Goal: Task Accomplishment & Management: Manage account settings

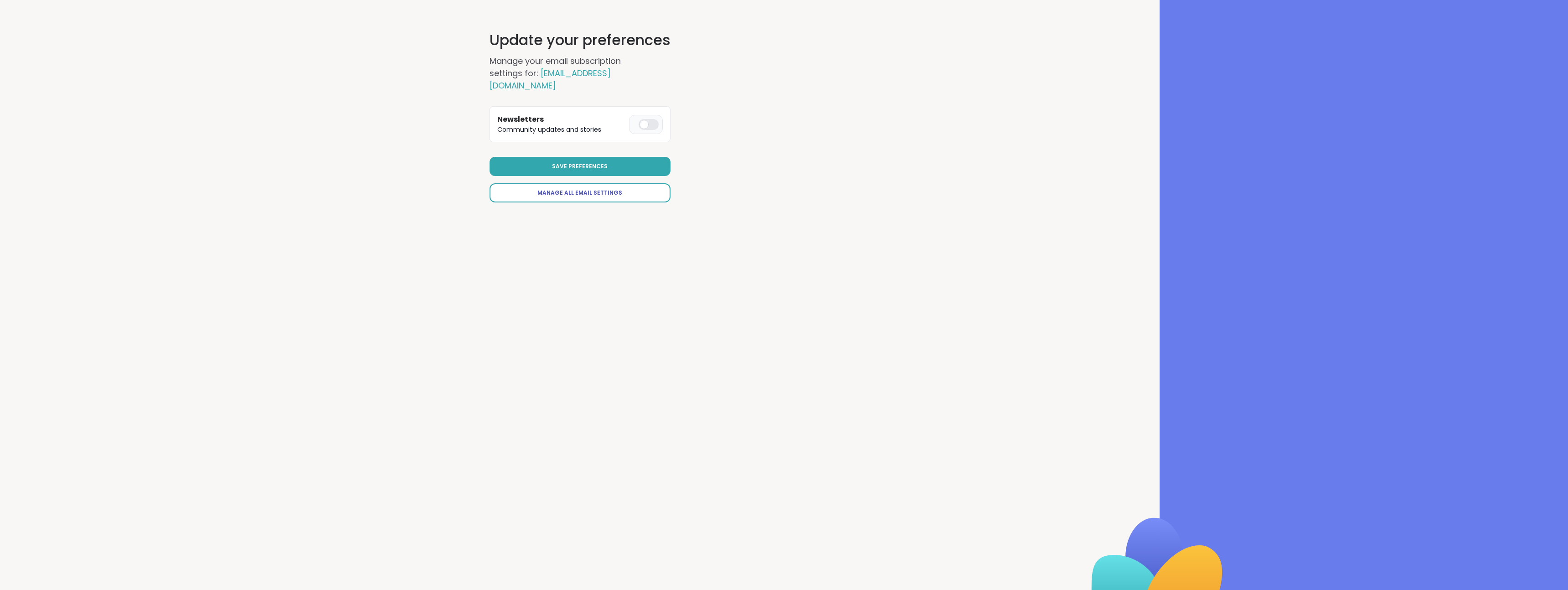
click at [570, 189] on span "Manage All Email Settings" at bounding box center [580, 193] width 85 height 8
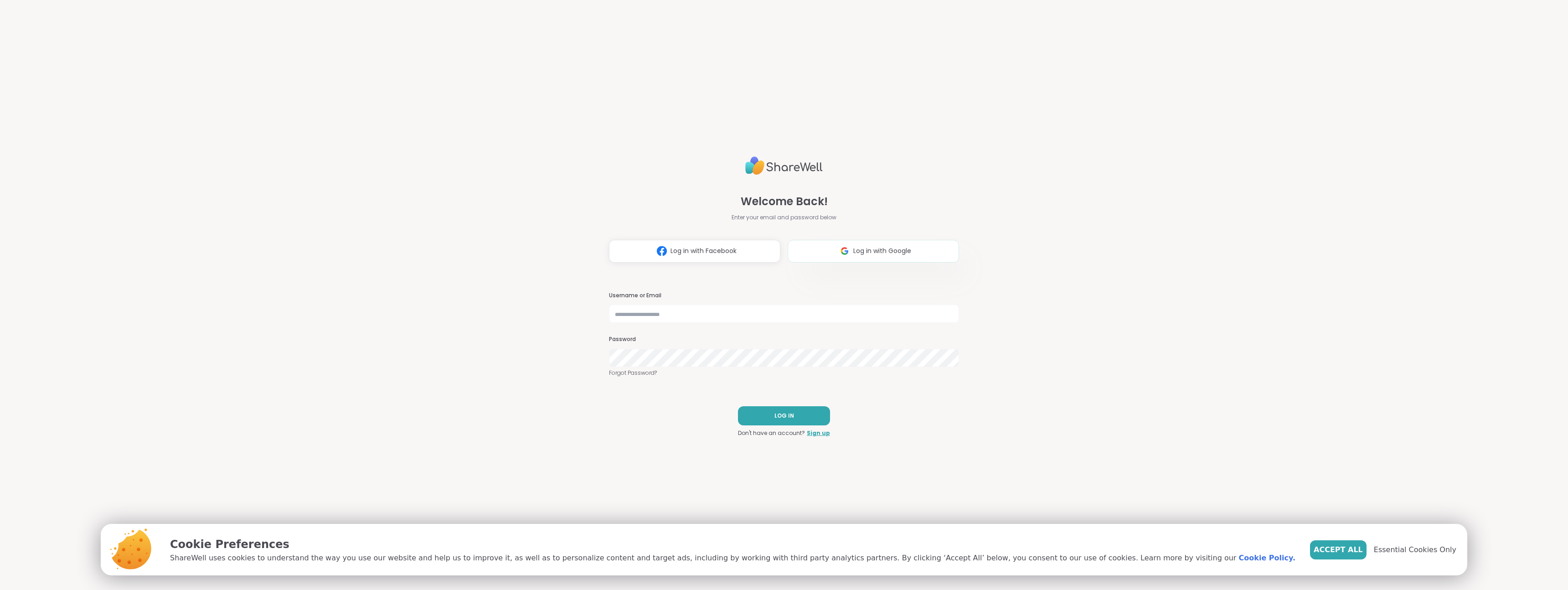
click at [870, 253] on span "Log in with Google" at bounding box center [882, 251] width 58 height 10
select select "**"
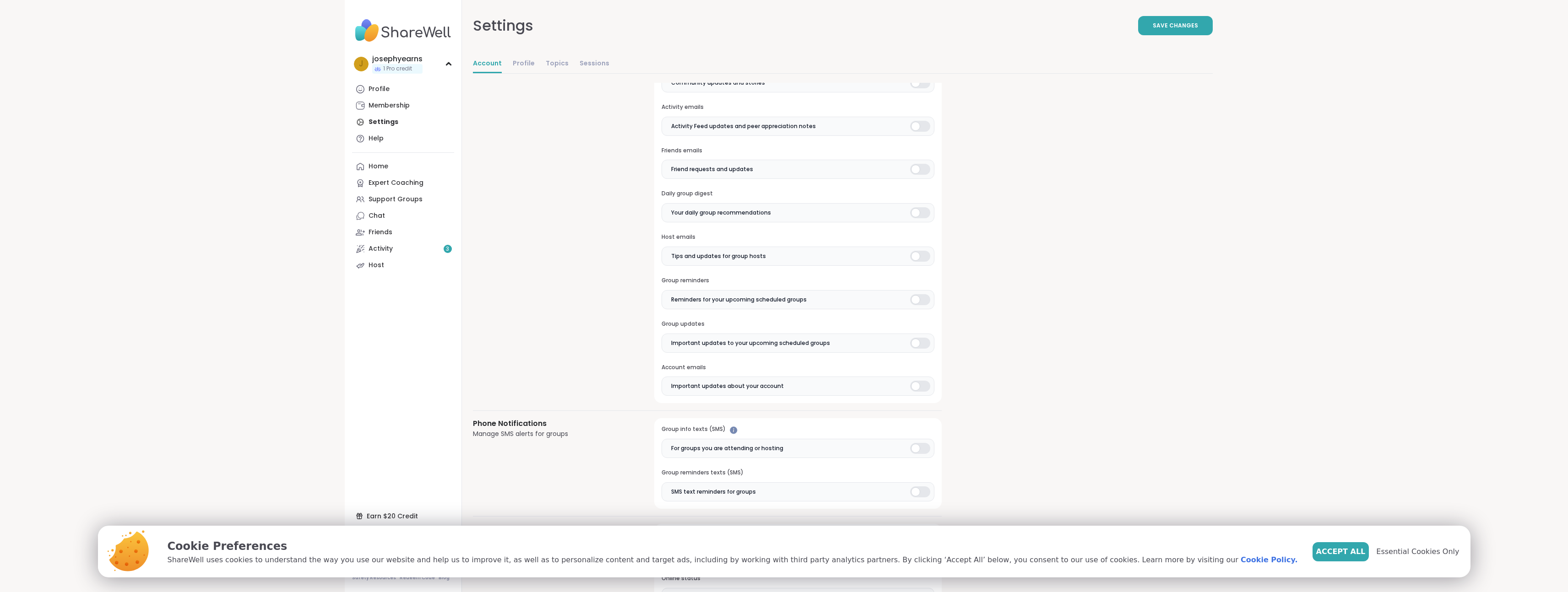
scroll to position [132, 0]
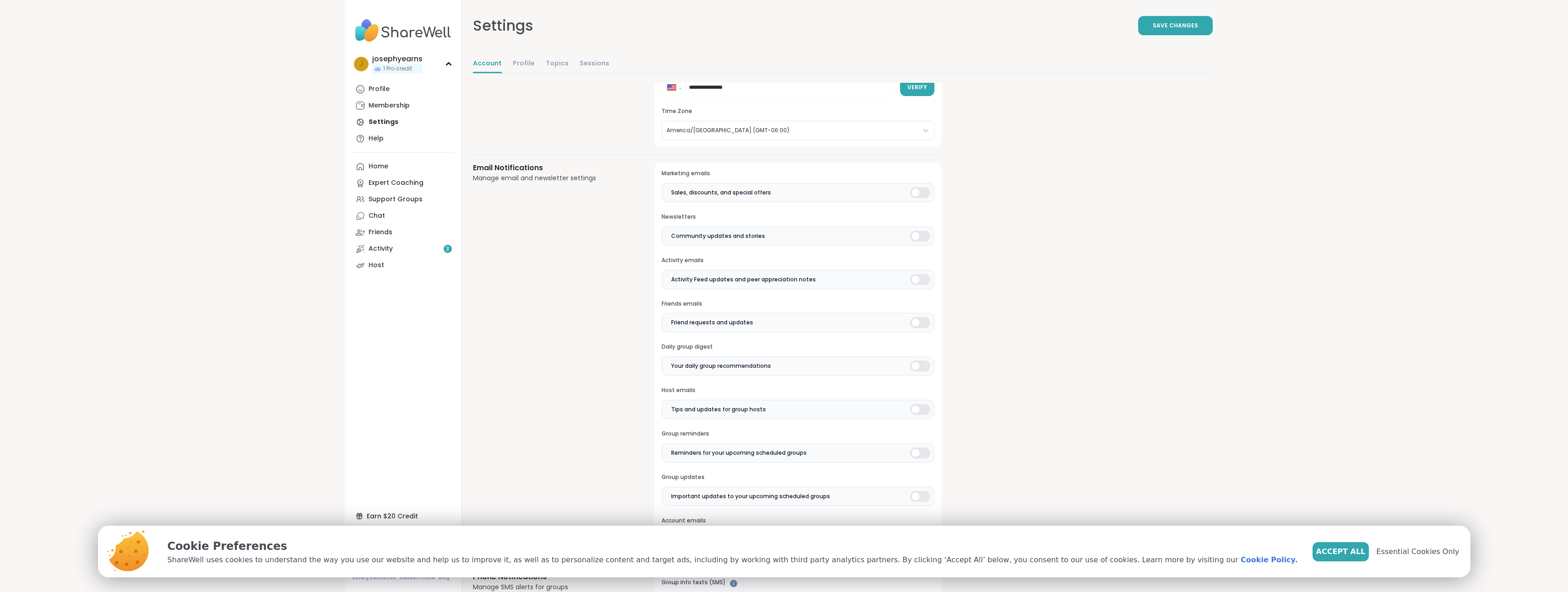
click at [918, 189] on div at bounding box center [920, 193] width 20 height 11
click at [919, 234] on div at bounding box center [920, 236] width 20 height 11
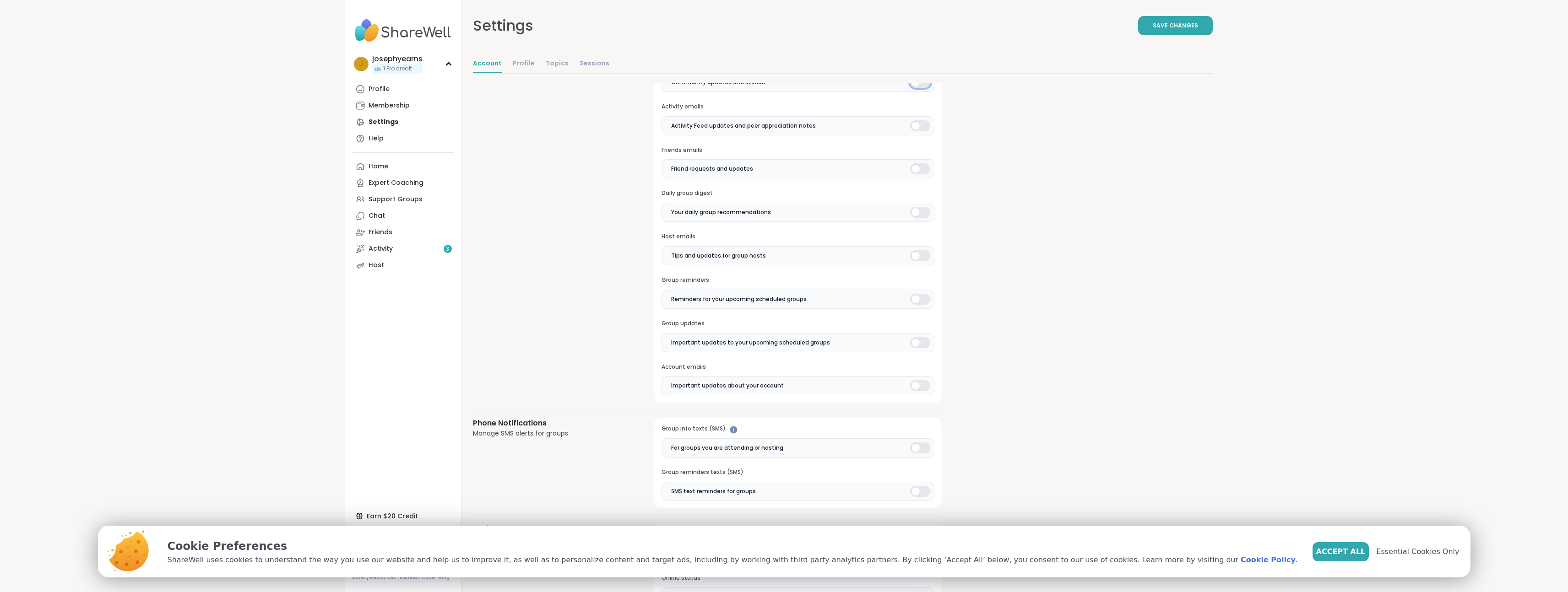
scroll to position [139, 0]
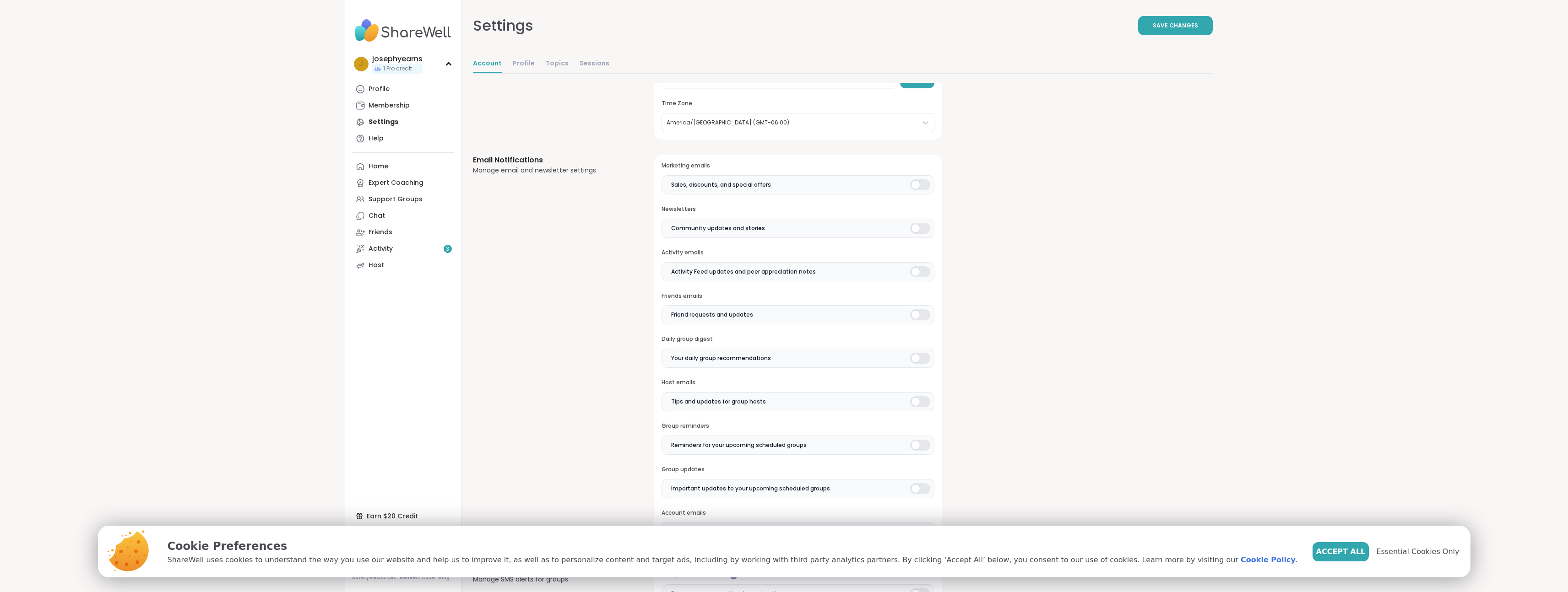
click at [924, 265] on label "Activity Feed updates and peer appreciation notes" at bounding box center [797, 271] width 272 height 19
click at [928, 299] on h3 "Friends emails" at bounding box center [797, 296] width 272 height 8
click at [927, 312] on div at bounding box center [920, 315] width 20 height 11
click at [919, 400] on div at bounding box center [920, 402] width 20 height 11
click at [917, 445] on div at bounding box center [920, 445] width 20 height 11
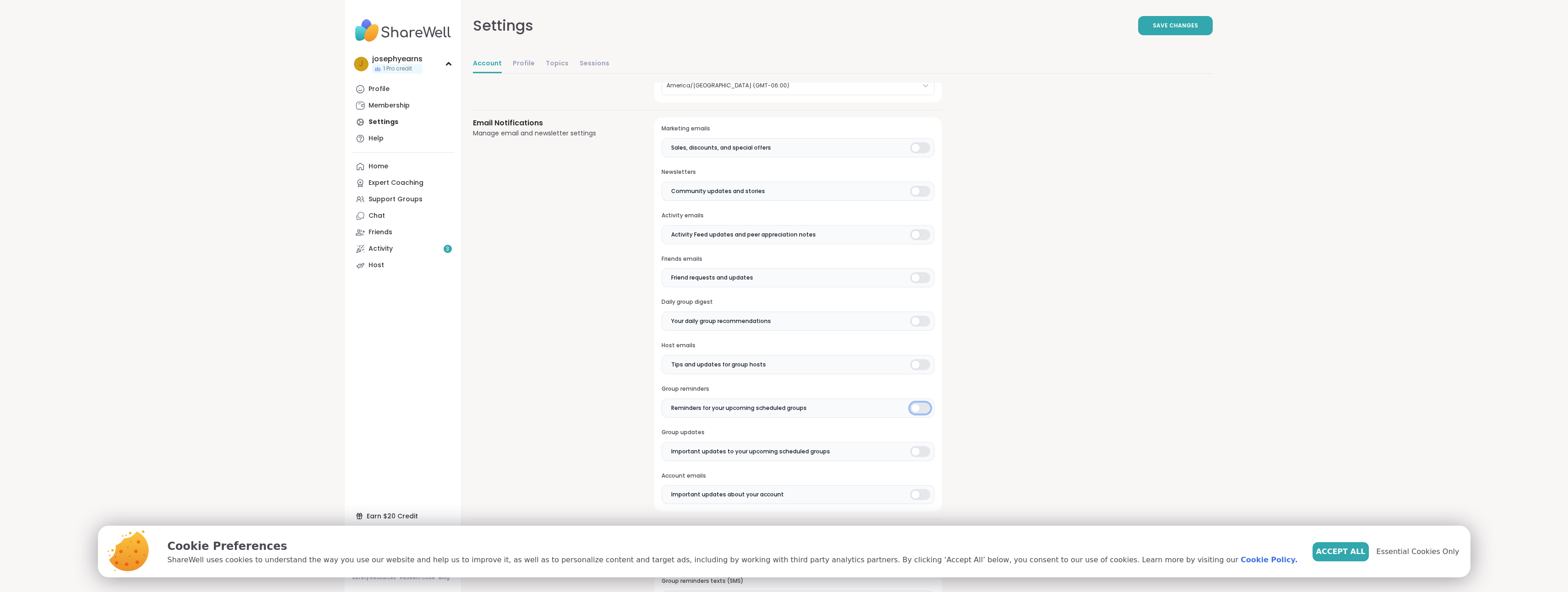
scroll to position [249, 0]
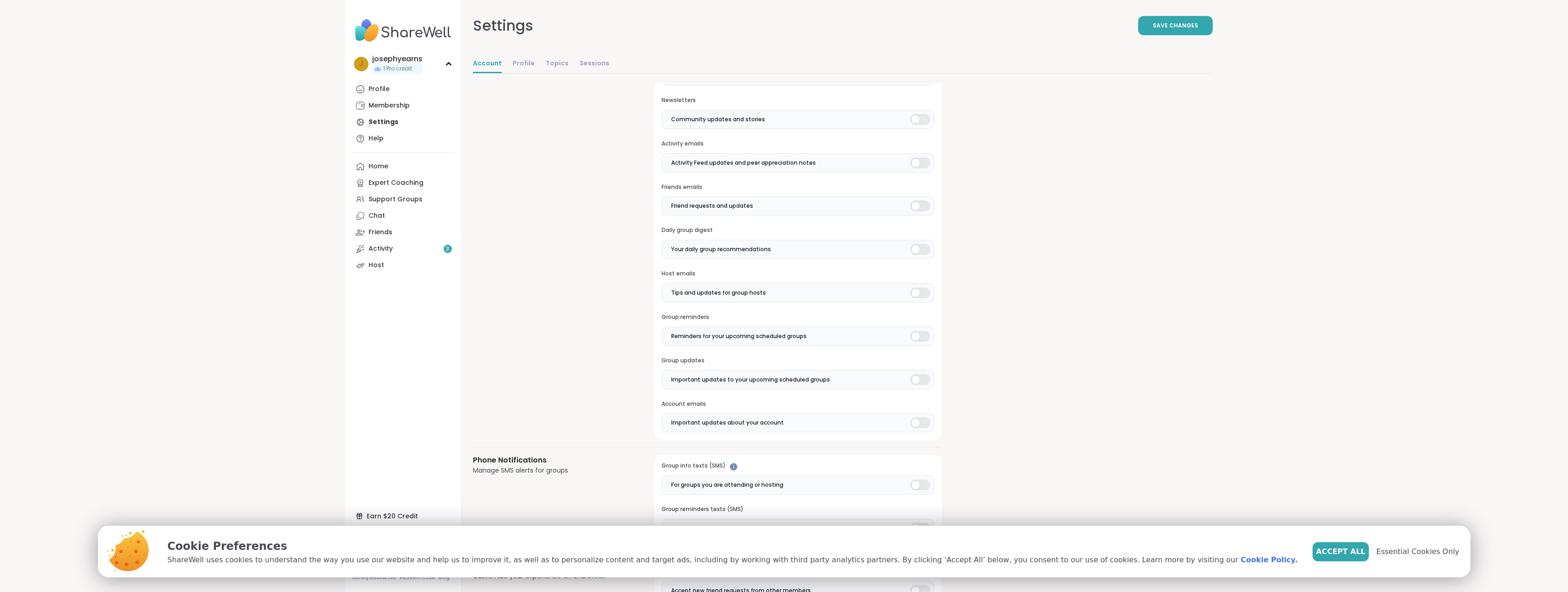
click at [922, 387] on label "Important updates to your upcoming scheduled groups" at bounding box center [797, 379] width 272 height 19
click at [924, 418] on div at bounding box center [920, 423] width 20 height 11
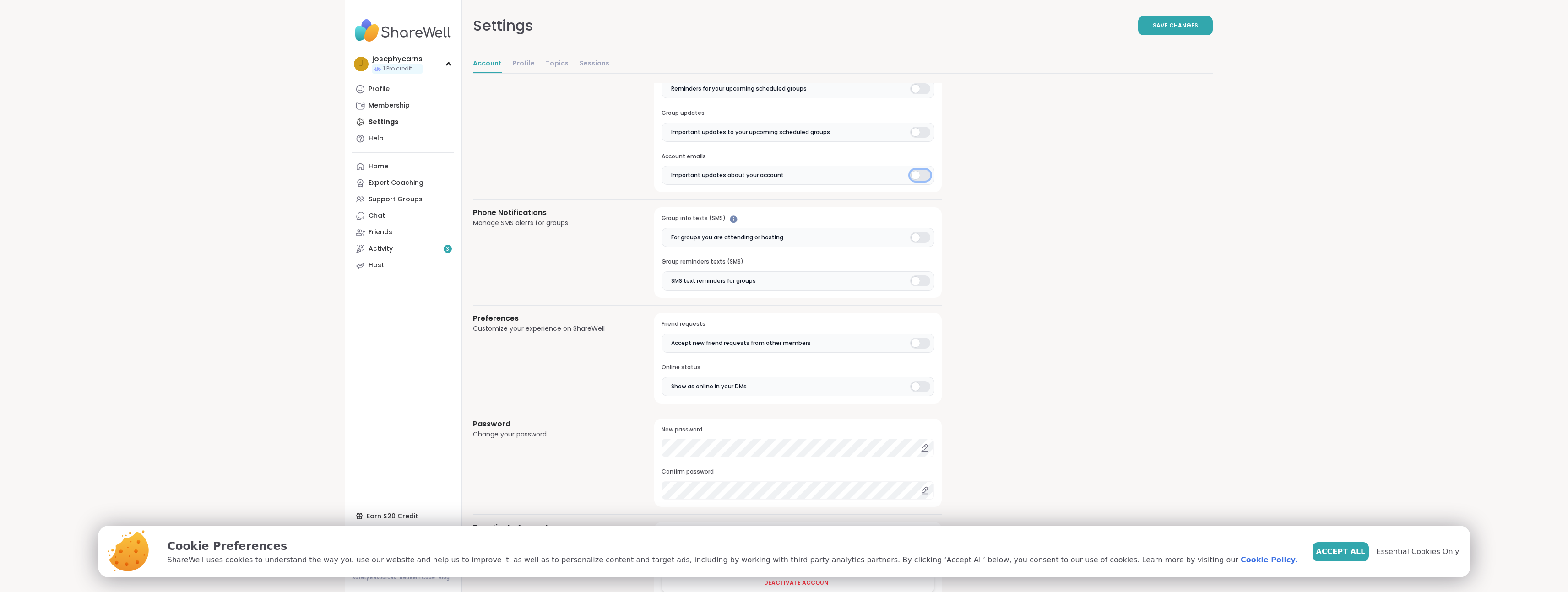
scroll to position [526, 0]
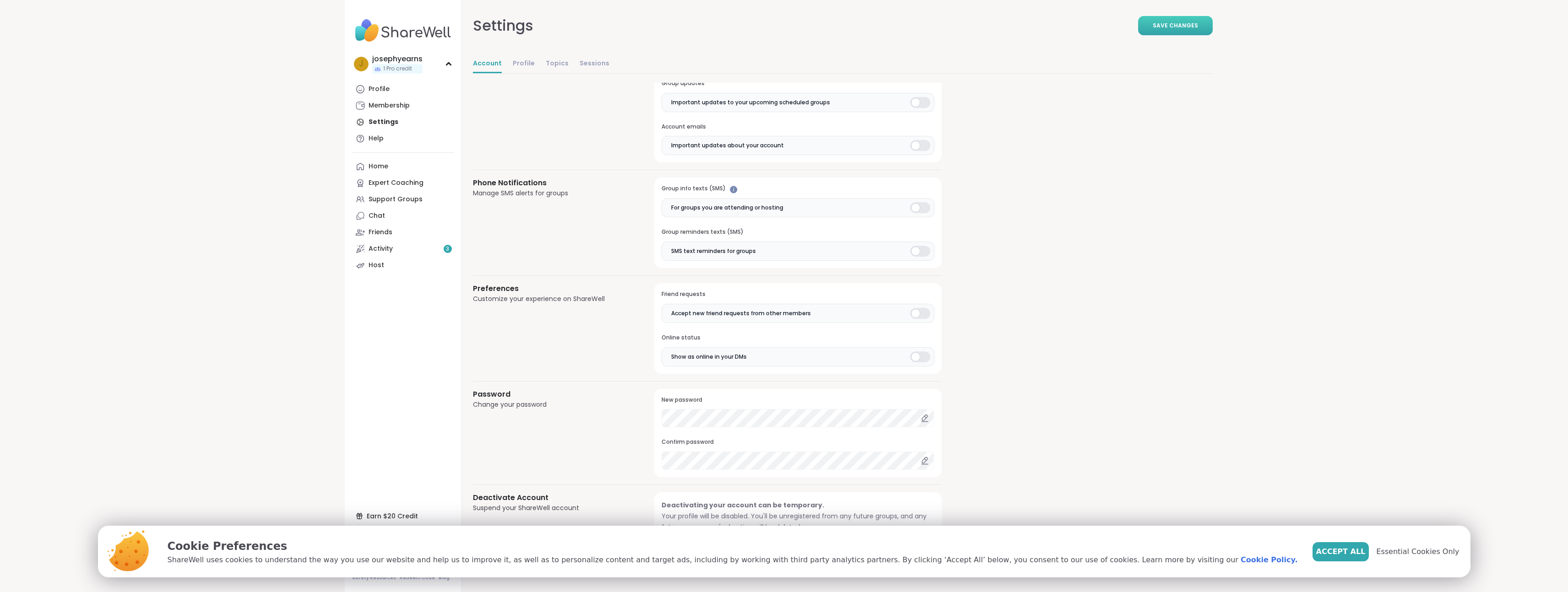
click at [1190, 20] on button "Save Changes" at bounding box center [1175, 25] width 74 height 19
